Goal: Information Seeking & Learning: Learn about a topic

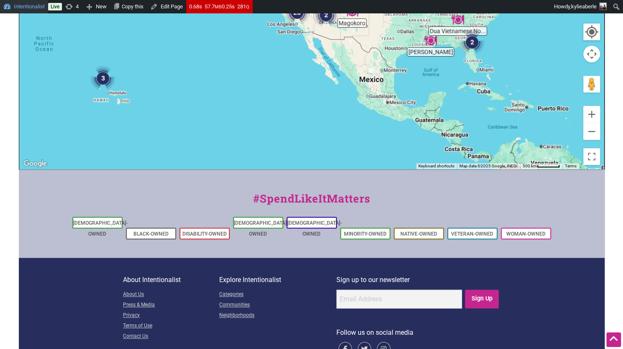
scroll to position [283, 0]
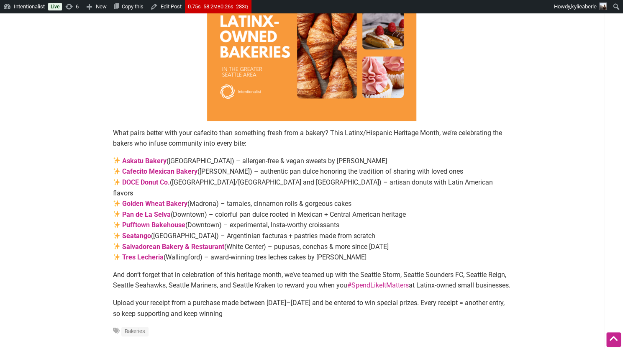
scroll to position [105, 0]
drag, startPoint x: 367, startPoint y: 247, endPoint x: 108, endPoint y: 157, distance: 274.4
click at [108, 157] on article "By Sarah — September 24, 2025 What pairs better with your cafecito than somethi…" at bounding box center [312, 161] width 414 height 367
click at [172, 286] on p "And don’t forget that in celebration of this heritage month, we’ve teamed up wi…" at bounding box center [311, 279] width 397 height 21
drag, startPoint x: 268, startPoint y: 318, endPoint x: 107, endPoint y: 126, distance: 250.4
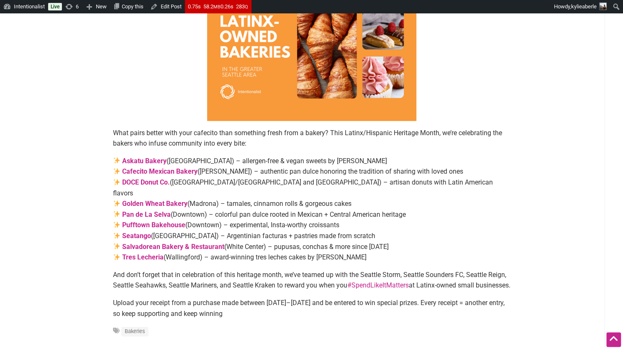
click at [107, 126] on article "By Sarah — September 24, 2025 What pairs better with your cafecito than somethi…" at bounding box center [312, 161] width 414 height 367
click at [169, 95] on p at bounding box center [311, 58] width 397 height 126
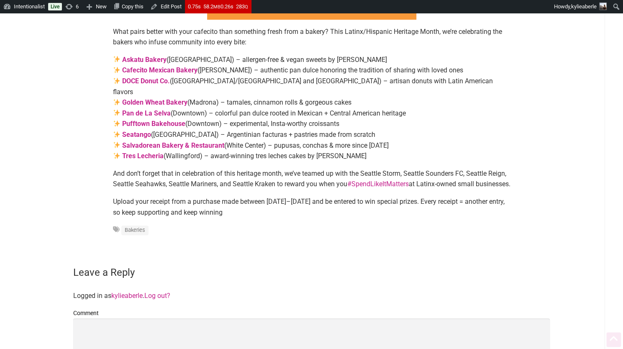
scroll to position [213, 0]
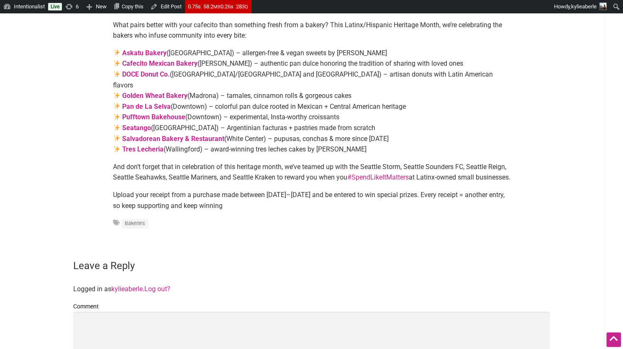
click at [161, 135] on strong "Salvadorean Bakery & Restaurant" at bounding box center [173, 139] width 102 height 8
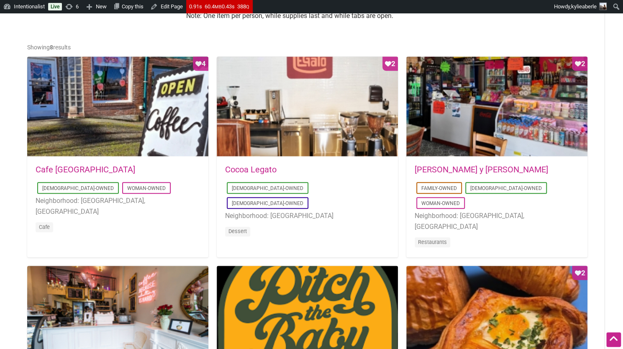
scroll to position [403, 0]
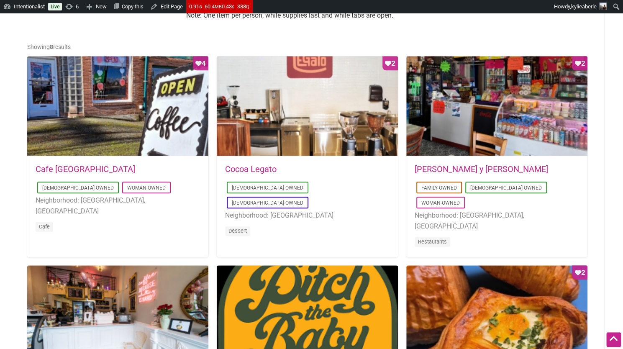
click at [145, 221] on li "Cafe" at bounding box center [118, 228] width 164 height 15
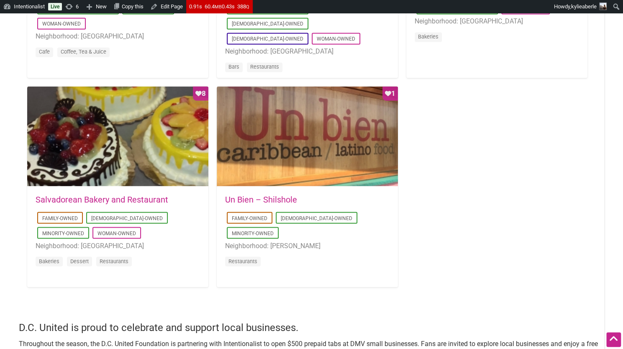
scroll to position [792, 0]
click at [246, 174] on div "Favorite Count 1" at bounding box center [307, 136] width 181 height 100
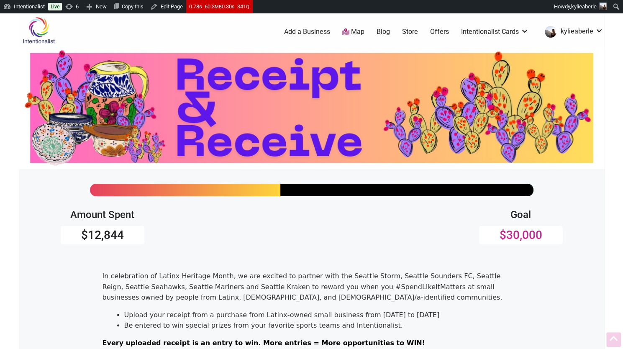
scroll to position [173, 0]
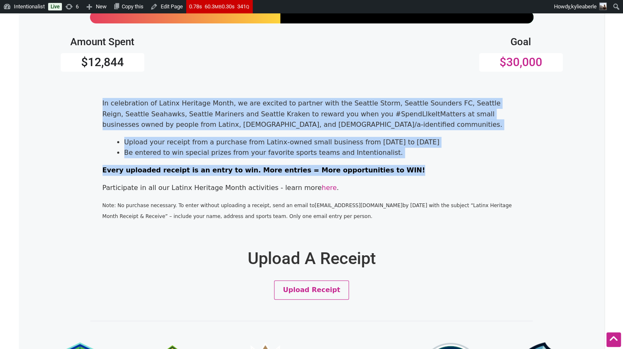
drag, startPoint x: 97, startPoint y: 100, endPoint x: 405, endPoint y: 164, distance: 314.6
click at [405, 164] on div "In celebration of Latinx Heritage Month, we are excited to partner with the Sea…" at bounding box center [312, 163] width 502 height 130
copy div "In celebration of Latinx Heritage Month, we are excited to partner with the Sea…"
click at [346, 129] on p "In celebration of Latinx Heritage Month, we are excited to partner with the Sea…" at bounding box center [311, 114] width 418 height 32
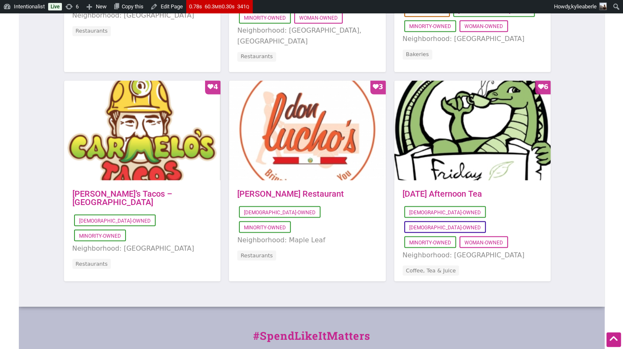
scroll to position [743, 0]
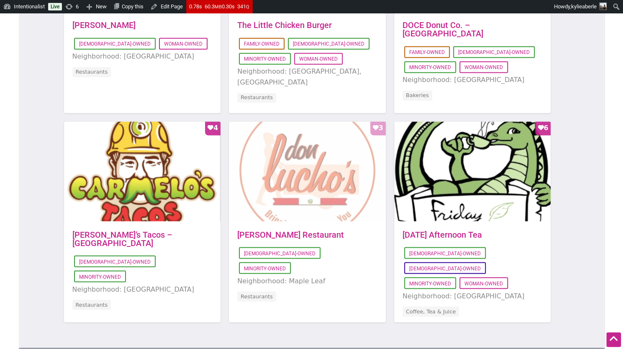
click at [302, 166] on div "Favorite Count 3" at bounding box center [307, 171] width 157 height 100
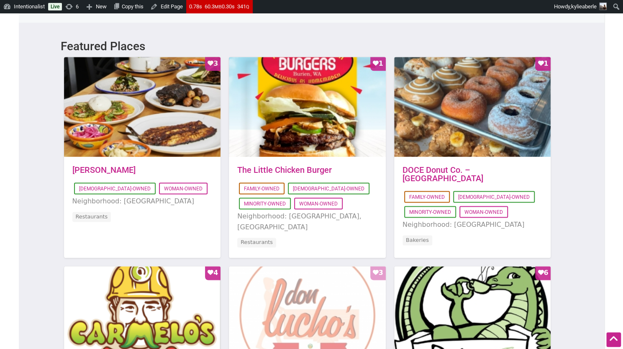
scroll to position [598, 0]
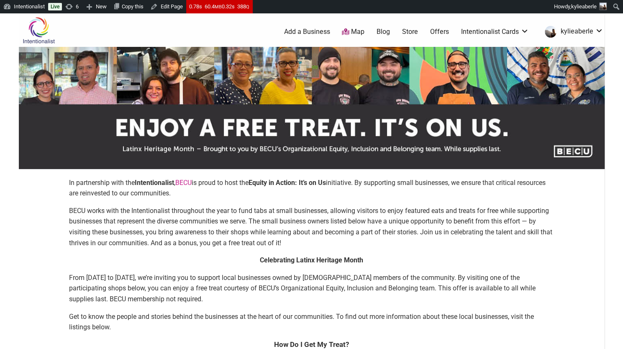
scroll to position [58, 0]
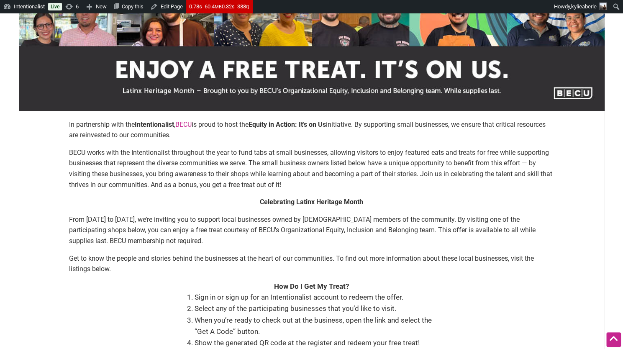
drag, startPoint x: 62, startPoint y: 121, endPoint x: 228, endPoint y: 134, distance: 165.7
click at [228, 134] on div "In partnership with the Intentionalist , BECU is proud to host the Equity in Ac…" at bounding box center [311, 246] width 569 height 254
copy p "In partnership with the Intentionalist , BECU is proud to host the Equity in Ac…"
click at [115, 176] on p "BECU works with the Intentionalist throughout the year to fund tabs at small bu…" at bounding box center [311, 168] width 485 height 43
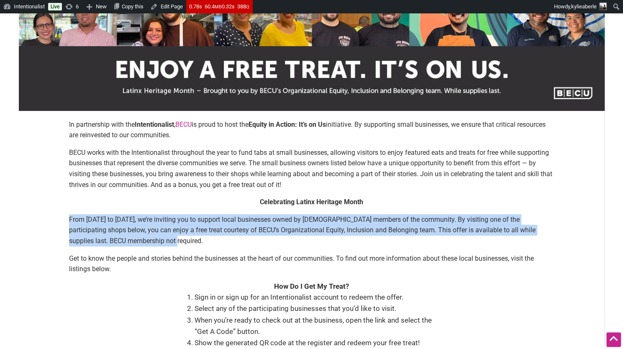
drag, startPoint x: 66, startPoint y: 219, endPoint x: 164, endPoint y: 243, distance: 100.9
click at [164, 243] on div "In partnership with the Intentionalist , BECU is proud to host the Equity in Ac…" at bounding box center [311, 246] width 569 height 254
click at [164, 243] on p "From Sept. 15 to Oct. 15, we’re inviting you to support local businesses owned …" at bounding box center [311, 230] width 485 height 32
drag, startPoint x: 251, startPoint y: 205, endPoint x: 250, endPoint y: 240, distance: 35.2
click at [250, 240] on div "Celebrating Latinx Heritage Month From Sept. 15 to Oct. 15, we’re inviting you …" at bounding box center [311, 239] width 485 height 85
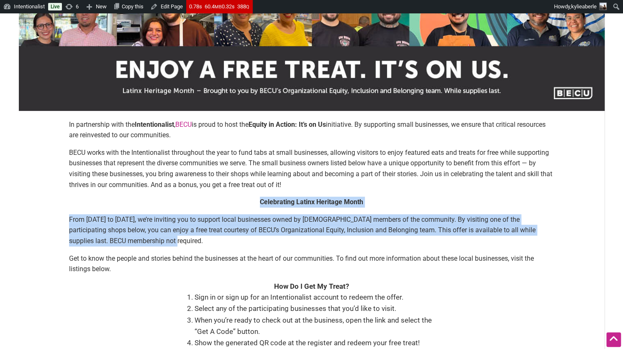
copy div "Celebrating Latinx Heritage Month From Sept. 15 to Oct. 15, we’re inviting you …"
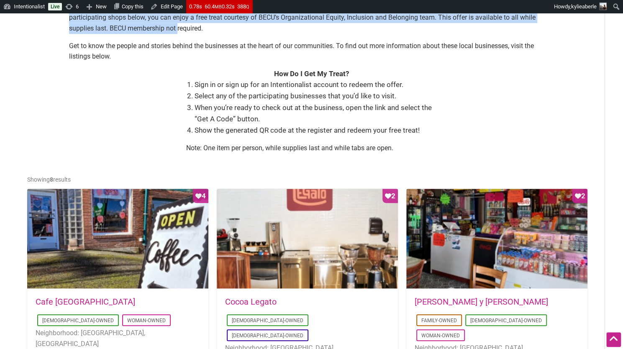
scroll to position [261, 0]
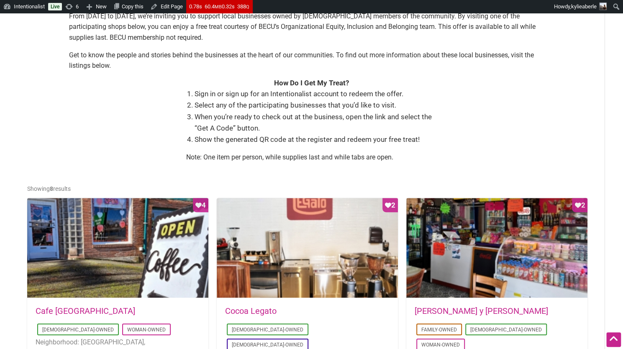
click at [270, 123] on li "When you’re ready to check out at the business, open the link and select the “G…" at bounding box center [316, 122] width 243 height 23
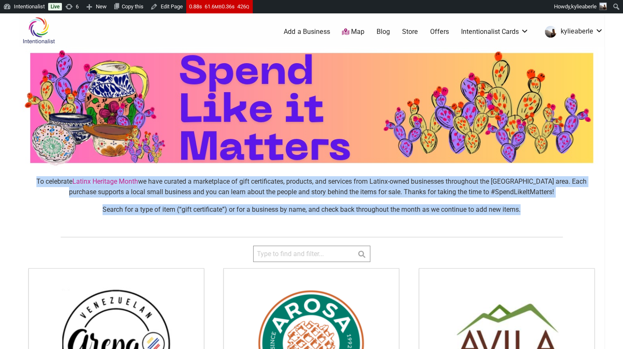
drag, startPoint x: 162, startPoint y: 169, endPoint x: 558, endPoint y: 206, distance: 398.4
click at [558, 206] on div "To celebrate Latinx Heritage Month we have curated a marketplace of gift certif…" at bounding box center [312, 199] width 586 height 60
copy div "To celebrate Latinx Heritage Month we have curated a marketplace of gift certif…"
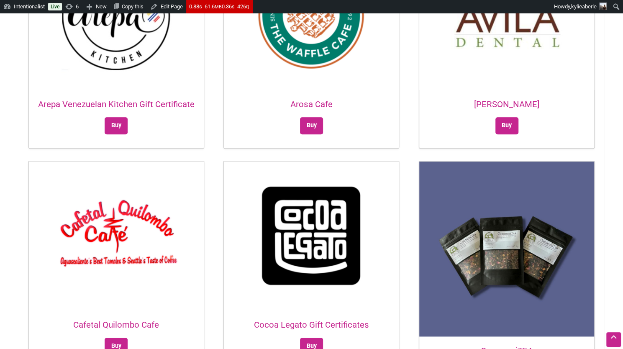
scroll to position [0, 0]
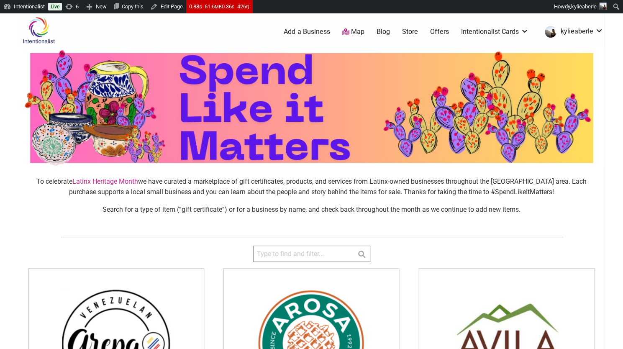
click at [273, 254] on input "search" at bounding box center [311, 254] width 117 height 16
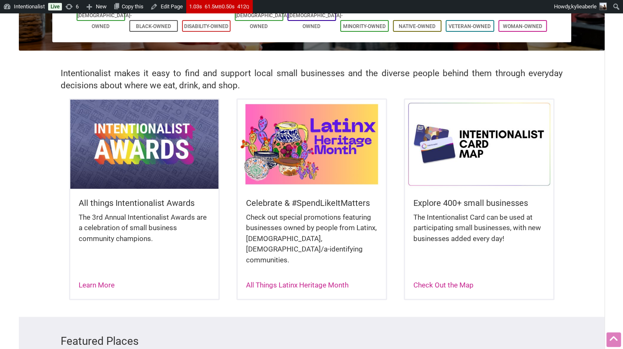
scroll to position [151, 0]
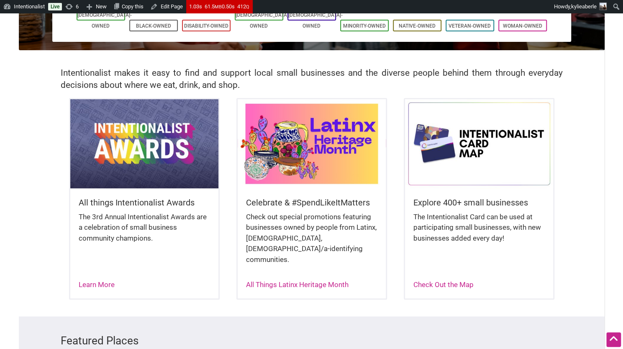
click at [331, 177] on img at bounding box center [312, 143] width 148 height 89
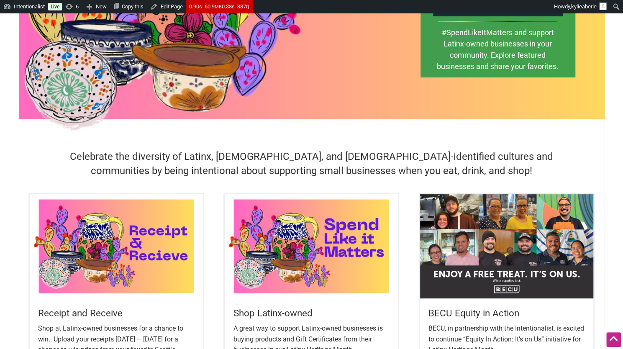
scroll to position [192, 0]
